Goal: Task Accomplishment & Management: Manage account settings

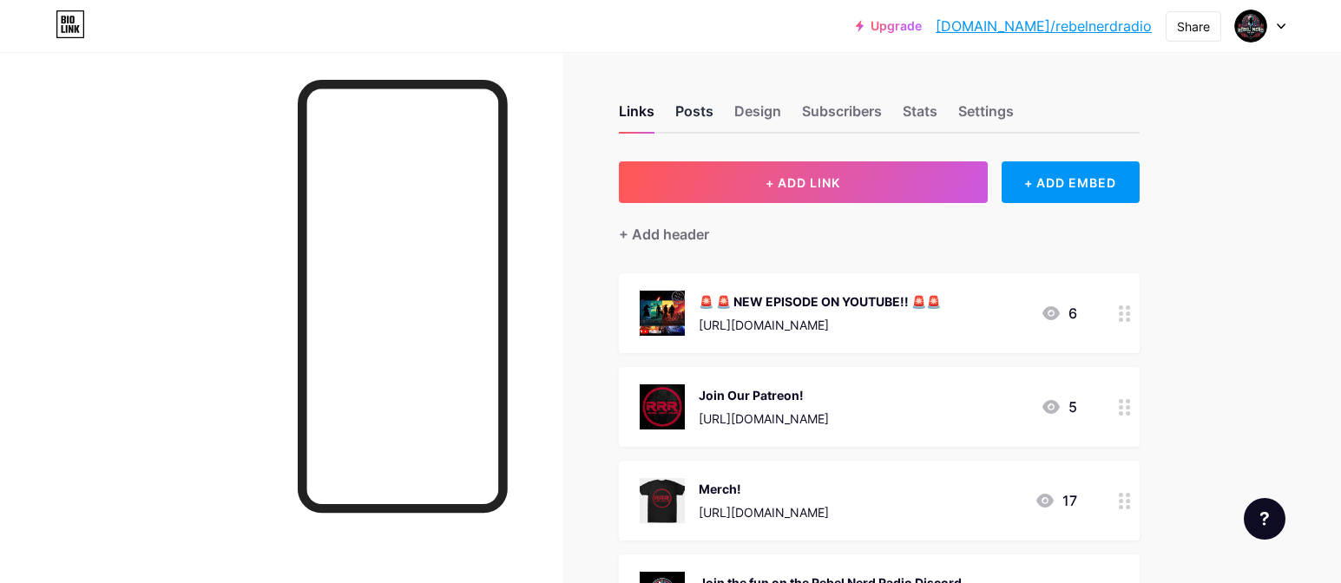
click at [699, 108] on div "Posts" at bounding box center [694, 116] width 38 height 31
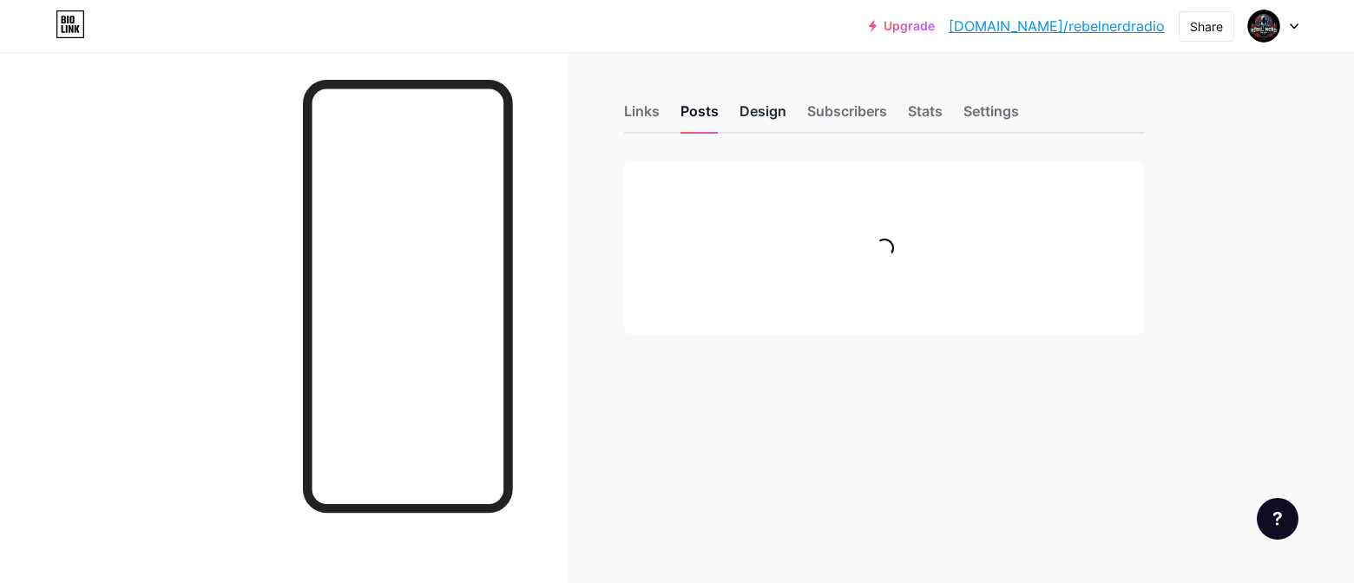
click at [778, 115] on div "Design" at bounding box center [762, 116] width 47 height 31
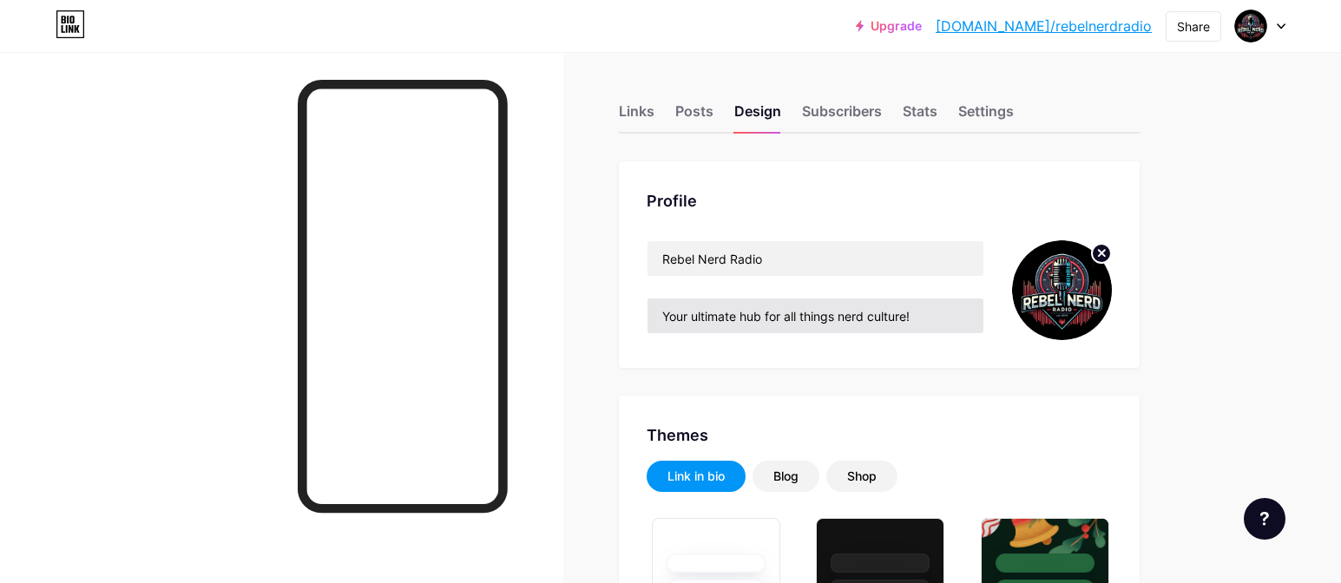
type input "#900424"
type input "#000000"
type input "#f5f0f0"
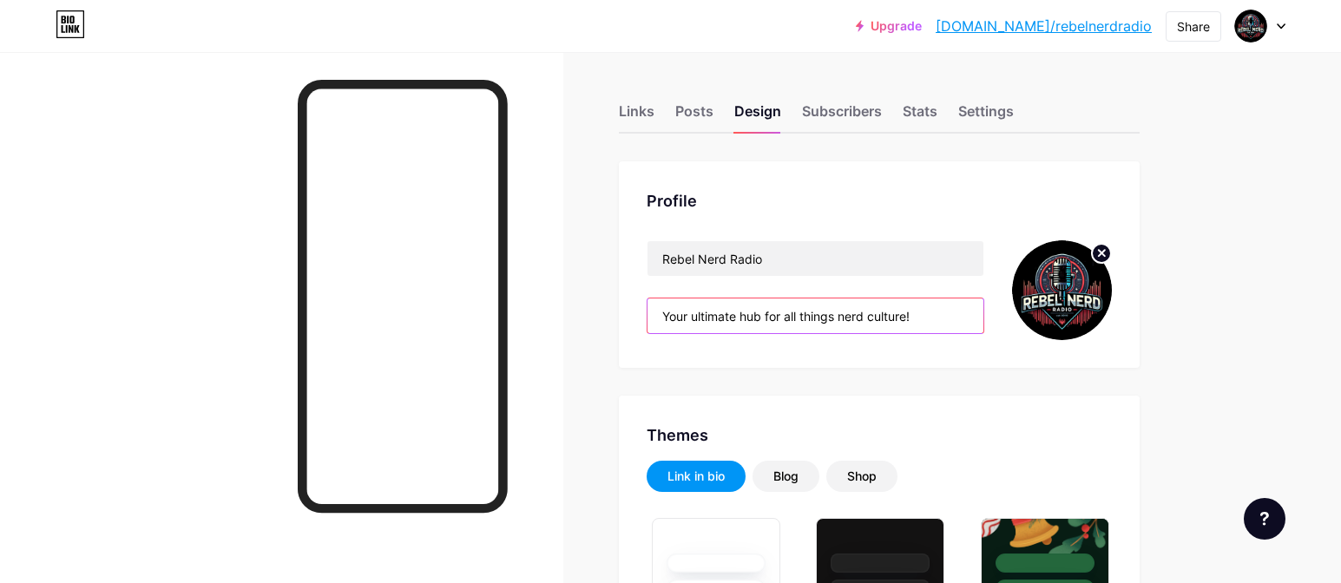
drag, startPoint x: 924, startPoint y: 319, endPoint x: 627, endPoint y: 312, distance: 296.9
click at [627, 312] on div "Profile Rebel Nerd Radio Your ultimate hub for all things nerd culture!" at bounding box center [879, 264] width 521 height 207
paste input "All sorts of Star Wars shenanigans"
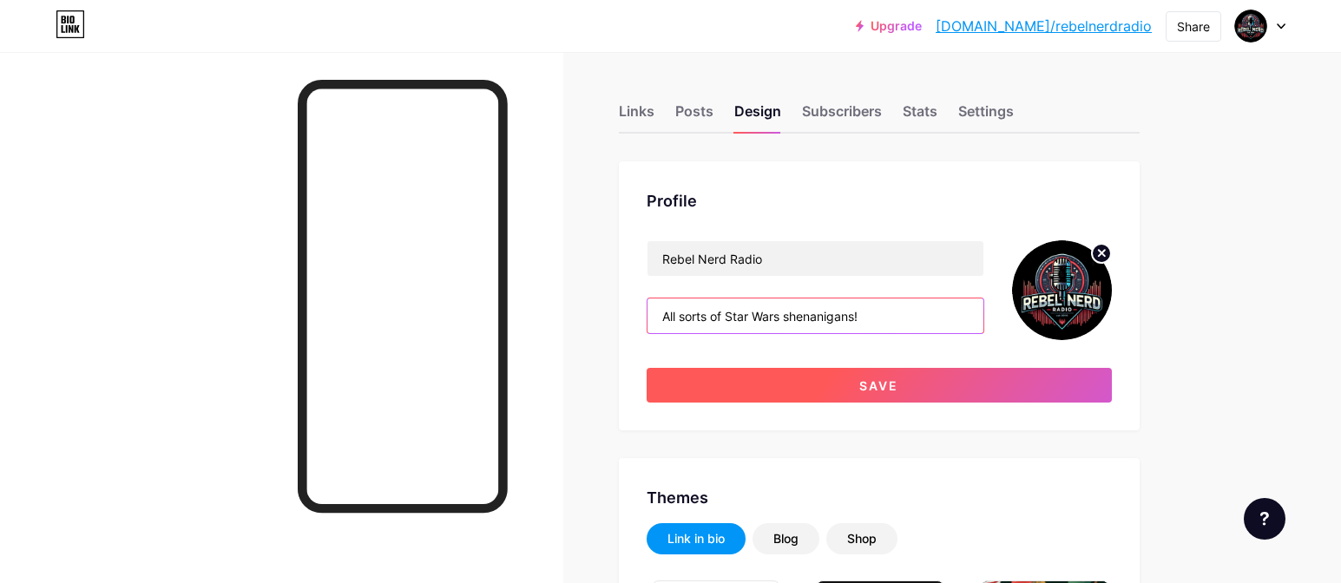
type input "All sorts of Star Wars shenanigans!"
click at [725, 381] on button "Save" at bounding box center [879, 385] width 465 height 35
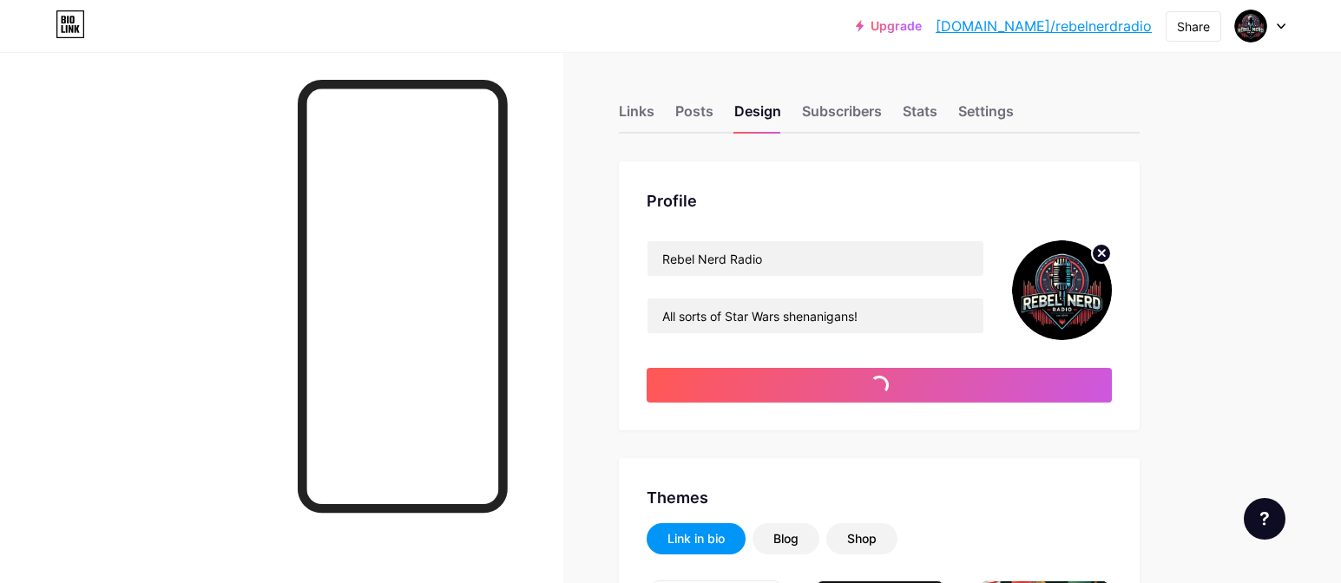
type input "#000000"
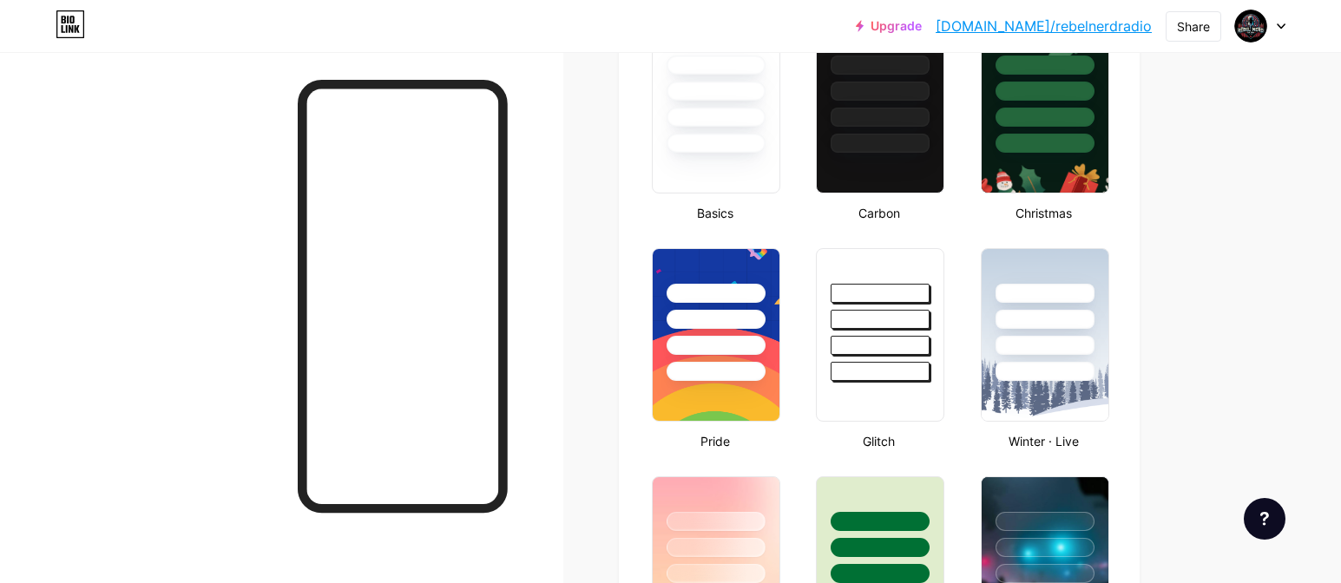
scroll to position [497, 0]
